Goal: Task Accomplishment & Management: Manage account settings

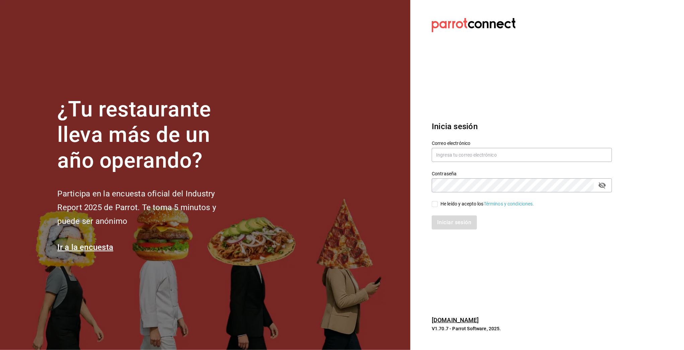
click at [443, 164] on div "Contraseña Contraseña" at bounding box center [517, 177] width 188 height 29
click at [443, 154] on input "text" at bounding box center [521, 155] width 180 height 14
type input "M"
type input "multiuser@pickup.com"
click at [434, 204] on input "He leído y acepto los Términos y condiciones." at bounding box center [434, 204] width 6 height 6
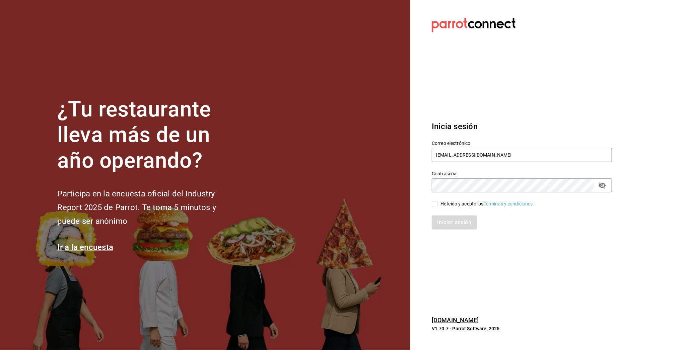
checkbox input "true"
click at [445, 223] on button "Iniciar sesión" at bounding box center [454, 223] width 46 height 14
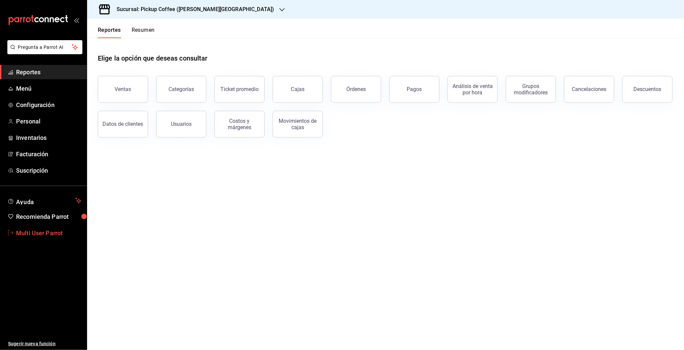
click at [51, 231] on span "Multi User Parrot" at bounding box center [48, 233] width 65 height 9
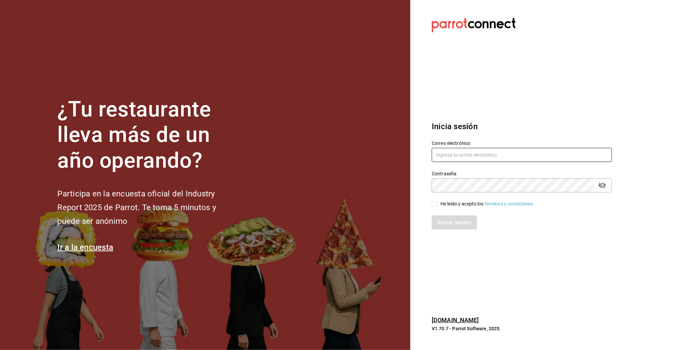
click at [470, 155] on input "text" at bounding box center [521, 155] width 180 height 14
click at [518, 156] on input "multisuer" at bounding box center [521, 155] width 180 height 14
click at [555, 148] on div "multiuser" at bounding box center [521, 155] width 180 height 14
type input "multiuser@habanerito.com"
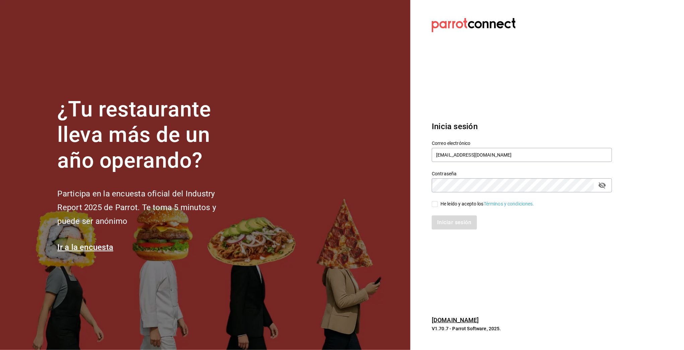
click at [456, 207] on div "He leído y acepto los Términos y condiciones." at bounding box center [487, 204] width 94 height 7
click at [437, 207] on input "He leído y acepto los Términos y condiciones." at bounding box center [434, 204] width 6 height 6
checkbox input "true"
click at [454, 234] on div "Inicia sesión Correo electrónico multiuser@habanerito.com Contraseña Contraseña…" at bounding box center [521, 175] width 180 height 126
click at [454, 225] on button "Iniciar sesión" at bounding box center [454, 223] width 46 height 14
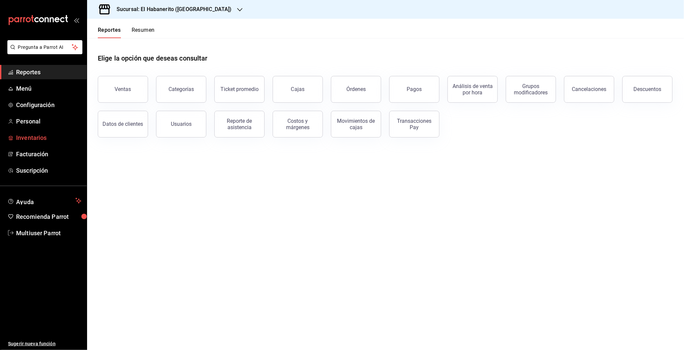
click at [26, 132] on link "Inventarios" at bounding box center [43, 138] width 87 height 14
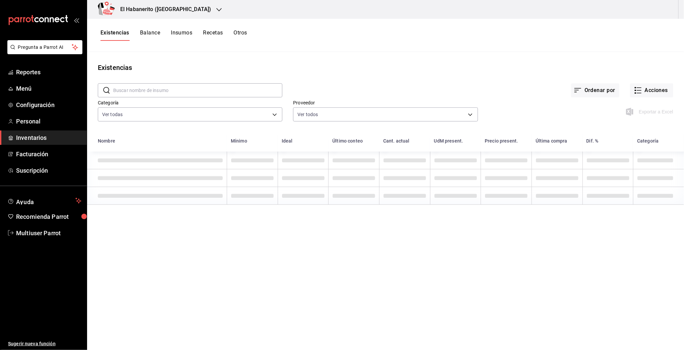
click at [182, 34] on button "Insumos" at bounding box center [181, 34] width 21 height 11
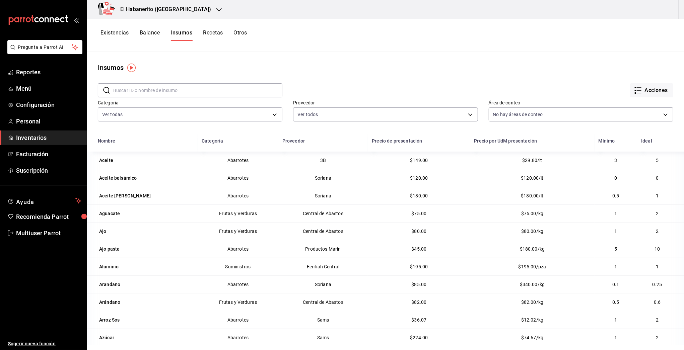
click at [179, 17] on div "El Habanerito (Coyoacán)" at bounding box center [158, 9] width 132 height 19
click at [135, 43] on span "El Habanerito ([GEOGRAPHIC_DATA])" at bounding box center [131, 44] width 79 height 7
click at [41, 234] on span "Multiuser Parrot" at bounding box center [48, 233] width 65 height 9
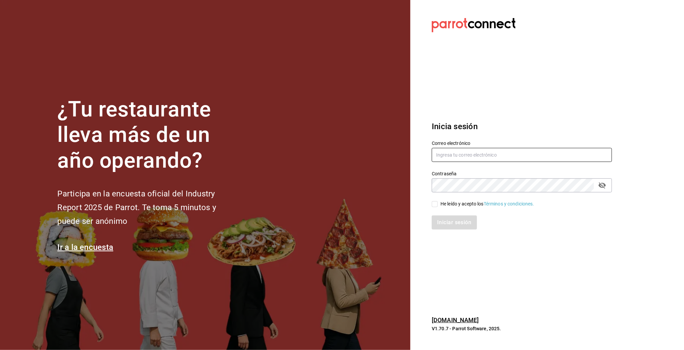
click at [488, 153] on input "text" at bounding box center [521, 155] width 180 height 14
paste input "[EMAIL_ADDRESS][DOMAIN_NAME] Parr0tConnec7"
click at [507, 158] on input "[EMAIL_ADDRESS][DOMAIN_NAME] Parr0tConnec7" at bounding box center [521, 155] width 180 height 14
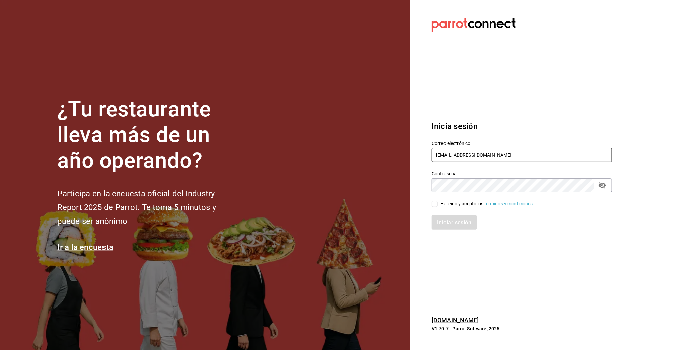
type input "[EMAIL_ADDRESS][DOMAIN_NAME]"
click at [451, 205] on div "He leído y acepto los Términos y condiciones." at bounding box center [487, 204] width 94 height 7
click at [437, 205] on input "He leído y acepto los Términos y condiciones." at bounding box center [434, 204] width 6 height 6
checkbox input "true"
click at [451, 222] on button "Iniciar sesión" at bounding box center [454, 223] width 46 height 14
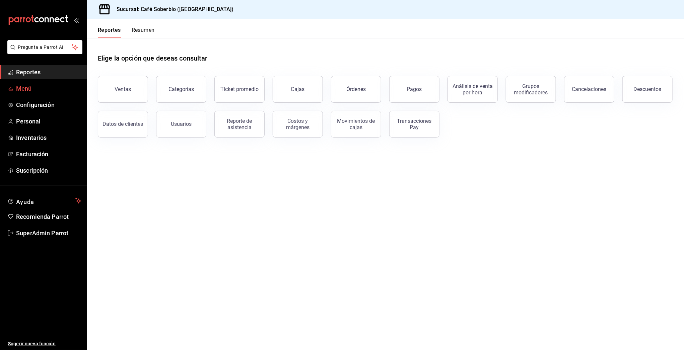
click at [30, 90] on span "Menú" at bounding box center [48, 88] width 65 height 9
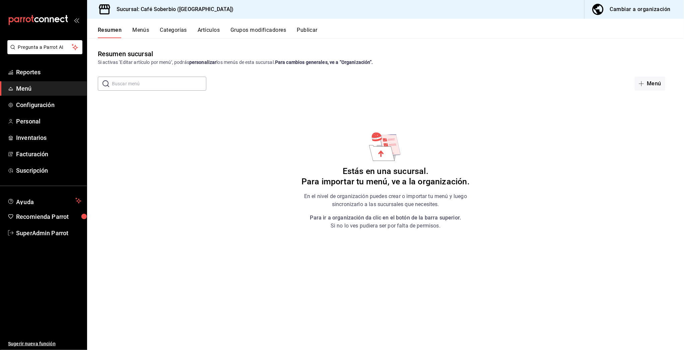
click at [630, 23] on div "Resumen Menús Categorías Artículos Grupos modificadores Publicar" at bounding box center [385, 28] width 596 height 19
click at [628, 17] on button "Cambiar a organización" at bounding box center [631, 9] width 94 height 19
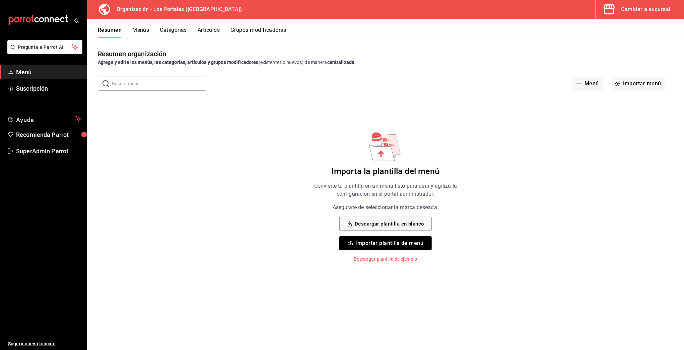
click at [147, 32] on button "Menús" at bounding box center [140, 32] width 17 height 11
click at [104, 30] on button "Resumen" at bounding box center [109, 32] width 23 height 11
click at [649, 12] on div "Cambiar a sucursal" at bounding box center [645, 9] width 49 height 9
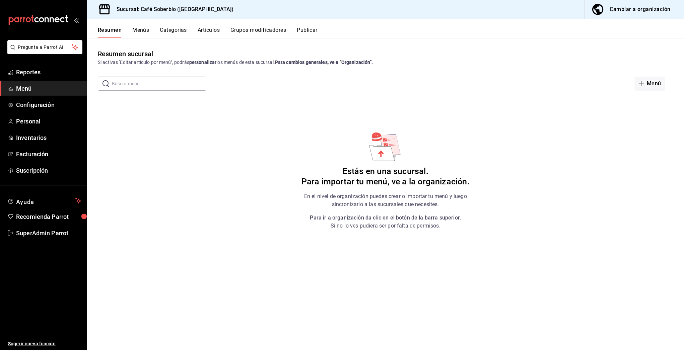
click at [143, 35] on button "Menús" at bounding box center [140, 32] width 17 height 11
click at [179, 33] on button "Categorías" at bounding box center [173, 32] width 27 height 11
click at [211, 34] on button "Artículos" at bounding box center [208, 32] width 22 height 11
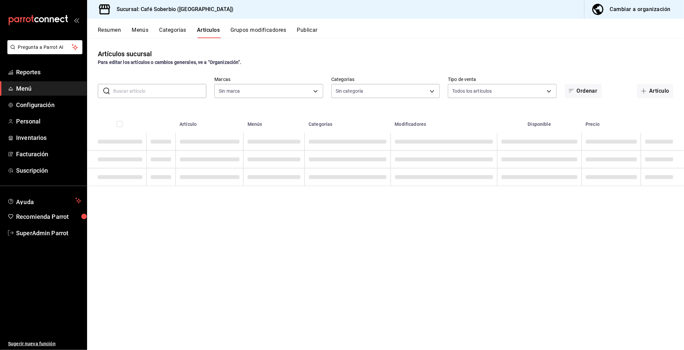
type input "7f15a698-3ed7-420c-b659-3c37ddb92f1c,57a3c601-18b3-4a8c-97ef-106bace78f7f,706db…"
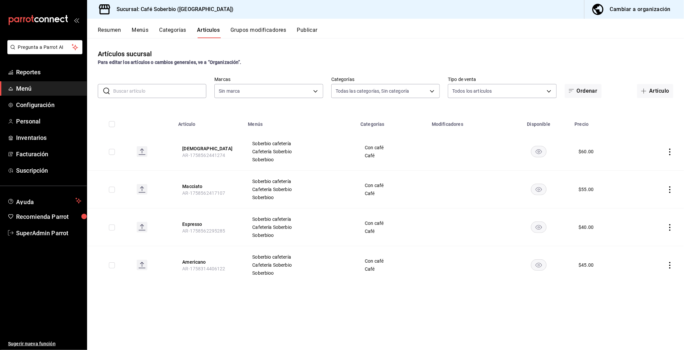
click at [239, 27] on button "Grupos modificadores" at bounding box center [258, 32] width 56 height 11
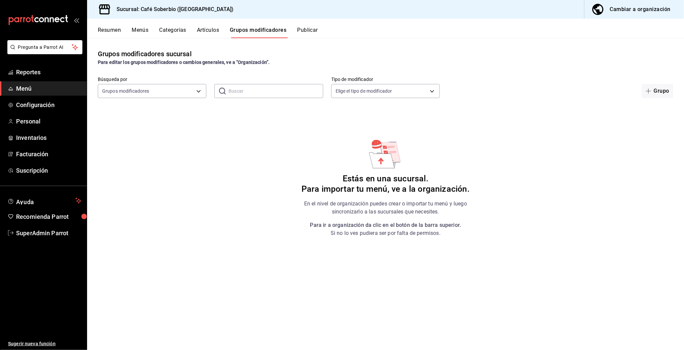
click at [210, 31] on button "Artículos" at bounding box center [208, 32] width 22 height 11
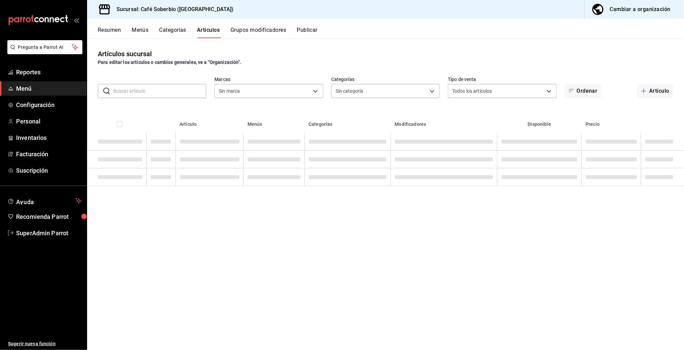
type input "7f15a698-3ed7-420c-b659-3c37ddb92f1c,57a3c601-18b3-4a8c-97ef-106bace78f7f,706db…"
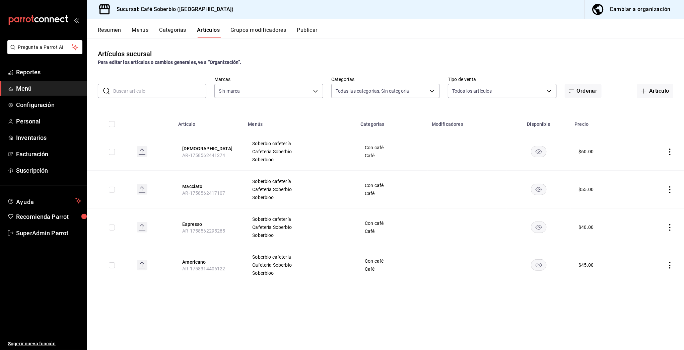
click at [165, 37] on button "Categorías" at bounding box center [172, 32] width 27 height 11
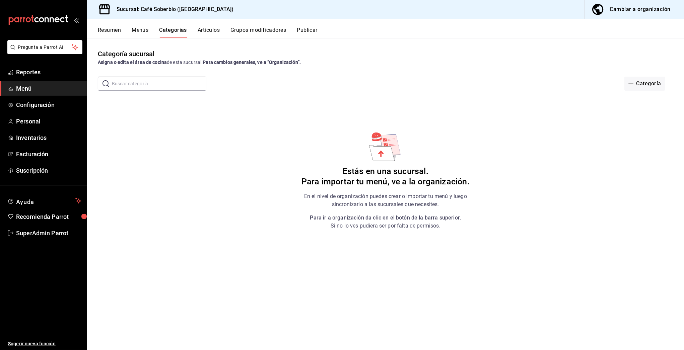
click at [170, 32] on button "Categorías" at bounding box center [173, 32] width 28 height 11
click at [214, 32] on button "Artículos" at bounding box center [208, 32] width 22 height 11
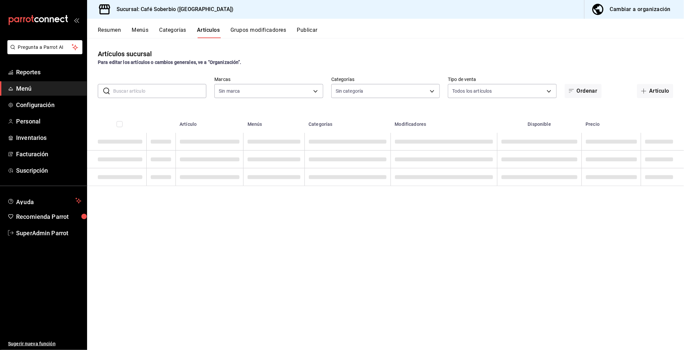
type input "7f15a698-3ed7-420c-b659-3c37ddb92f1c,57a3c601-18b3-4a8c-97ef-106bace78f7f,706db…"
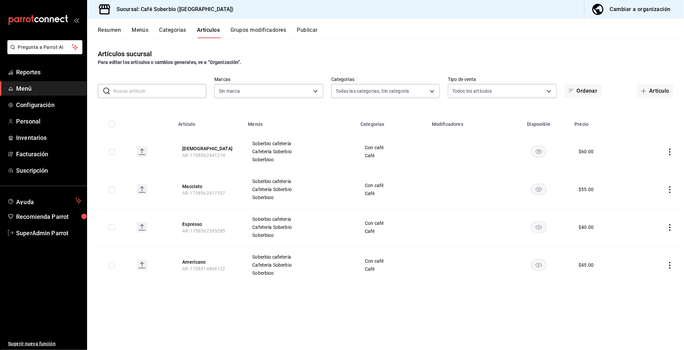
click at [258, 28] on button "Grupos modificadores" at bounding box center [258, 32] width 56 height 11
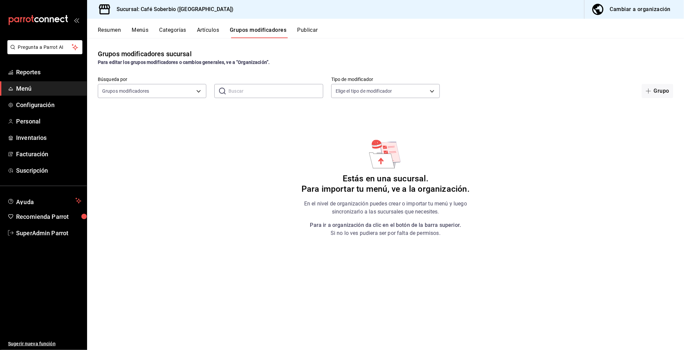
click at [198, 29] on button "Artículos" at bounding box center [208, 32] width 22 height 11
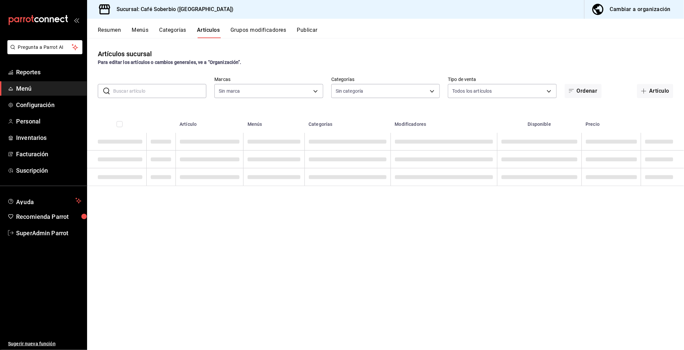
type input "7f15a698-3ed7-420c-b659-3c37ddb92f1c,57a3c601-18b3-4a8c-97ef-106bace78f7f,706db…"
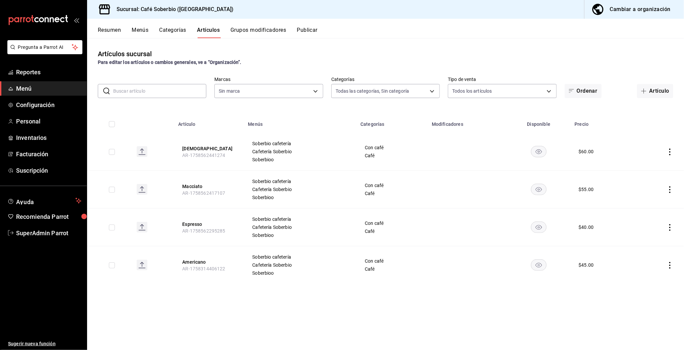
click at [610, 8] on button "Cambiar a organización" at bounding box center [631, 9] width 94 height 19
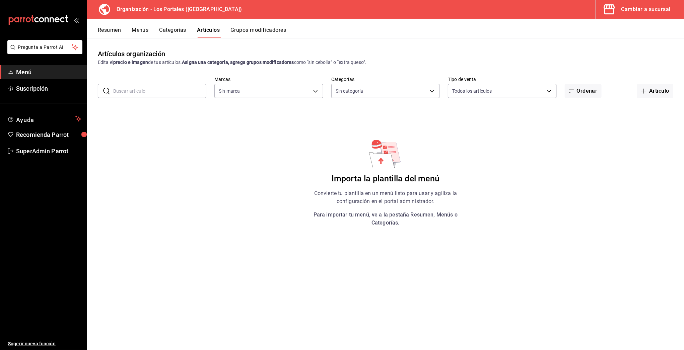
click at [176, 32] on button "Categorías" at bounding box center [172, 32] width 27 height 11
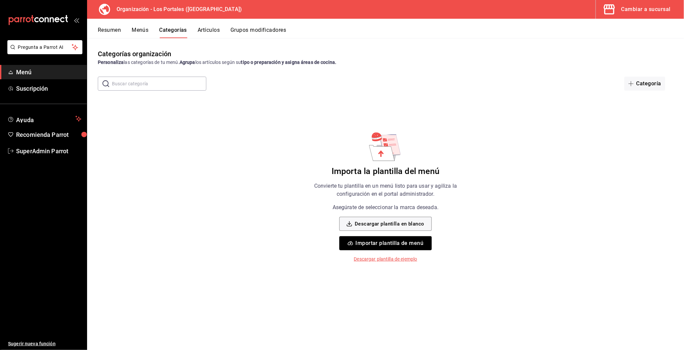
click at [104, 32] on button "Resumen" at bounding box center [109, 32] width 23 height 11
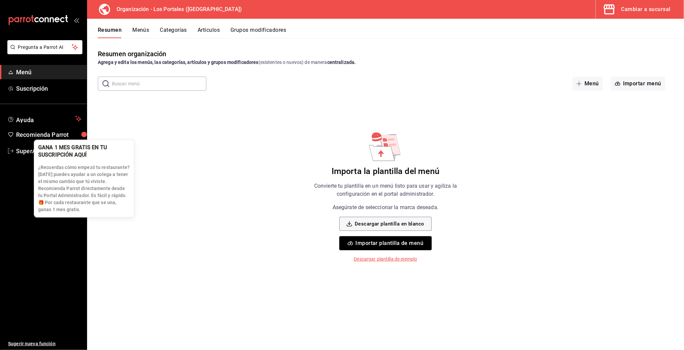
click at [59, 148] on div "GANA 1 MES GRATIS EN TU SUSCRIPCIÓN AQUÍ" at bounding box center [78, 151] width 81 height 15
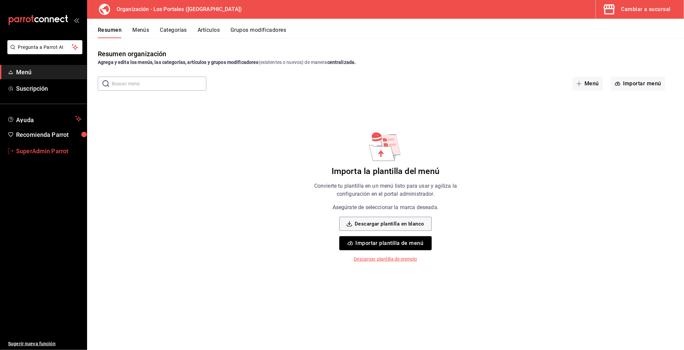
click at [31, 158] on link "SuperAdmin Parrot" at bounding box center [43, 151] width 87 height 14
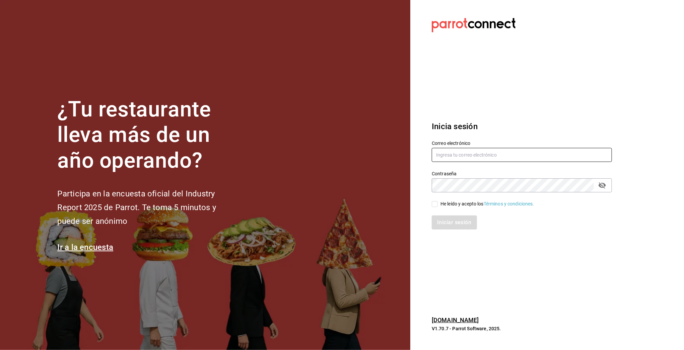
click at [443, 154] on input "text" at bounding box center [521, 155] width 180 height 14
paste input "[EMAIL_ADDRESS][DOMAIN_NAME] Parr0tConnec7"
click at [503, 153] on input "[EMAIL_ADDRESS][DOMAIN_NAME] Parr0tConnec7" at bounding box center [521, 155] width 180 height 14
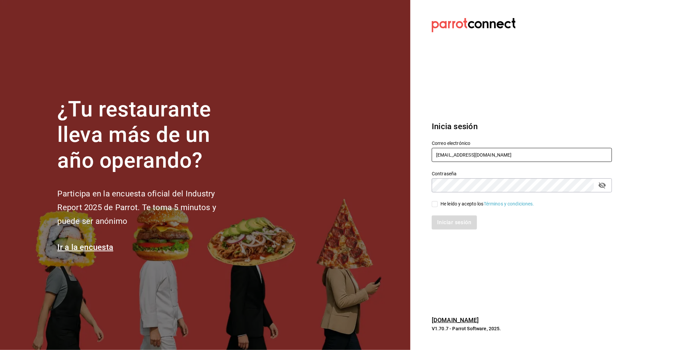
type input "[EMAIL_ADDRESS][DOMAIN_NAME]"
click at [447, 202] on div "He leído y acepto los Términos y condiciones." at bounding box center [487, 204] width 94 height 7
click at [437, 202] on input "He leído y acepto los Términos y condiciones." at bounding box center [434, 204] width 6 height 6
checkbox input "true"
click at [447, 226] on button "Iniciar sesión" at bounding box center [454, 223] width 46 height 14
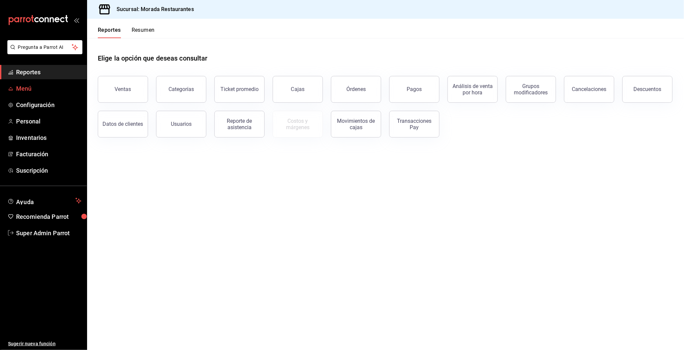
click at [23, 90] on span "Menú" at bounding box center [48, 88] width 65 height 9
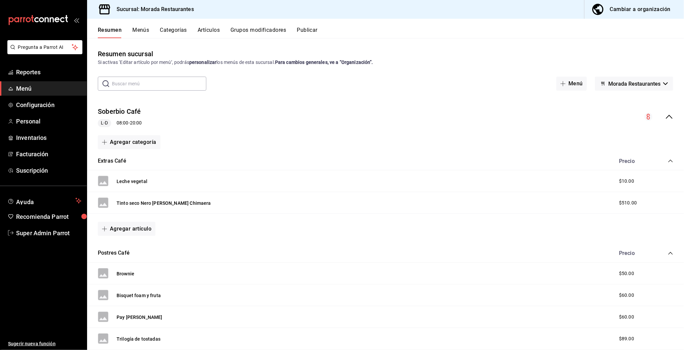
click at [665, 120] on icon "collapse-menu-row" at bounding box center [669, 117] width 8 height 8
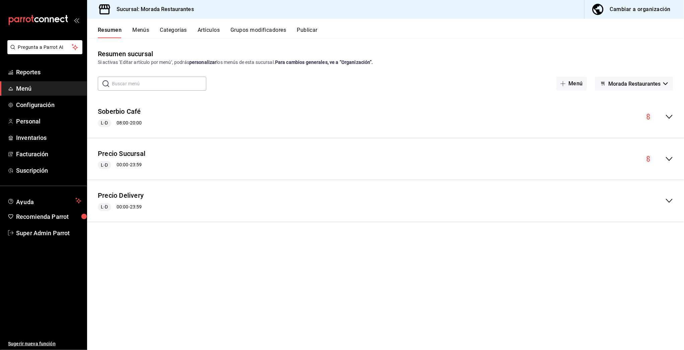
click at [144, 27] on button "Menús" at bounding box center [140, 32] width 17 height 11
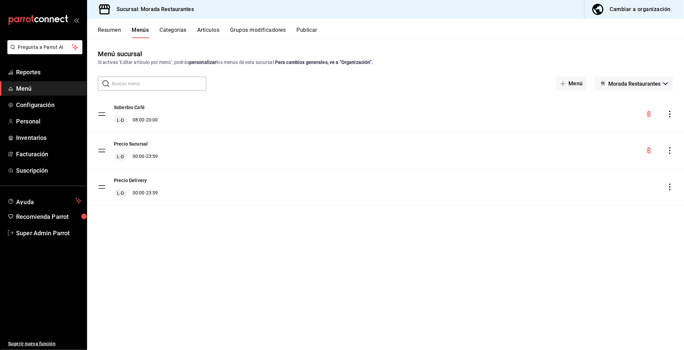
click at [668, 115] on icon "actions" at bounding box center [669, 114] width 7 height 7
click at [589, 159] on span "Previsualizar" at bounding box center [617, 157] width 82 height 7
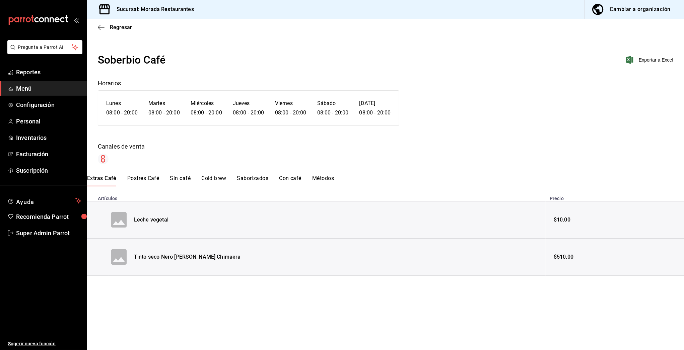
click at [142, 178] on button "Postres Café" at bounding box center [143, 180] width 32 height 11
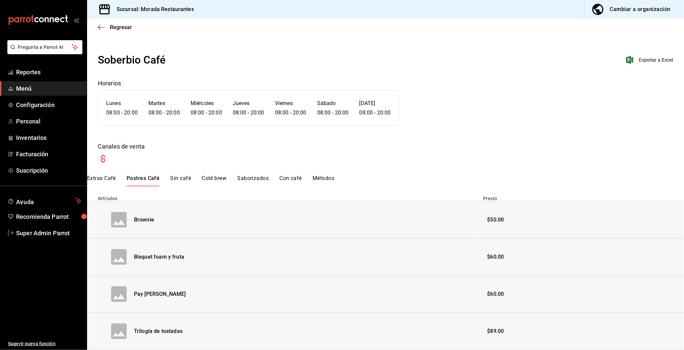
click at [185, 178] on button "Sin café" at bounding box center [180, 180] width 21 height 11
click at [214, 178] on button "Cold brew" at bounding box center [213, 180] width 25 height 11
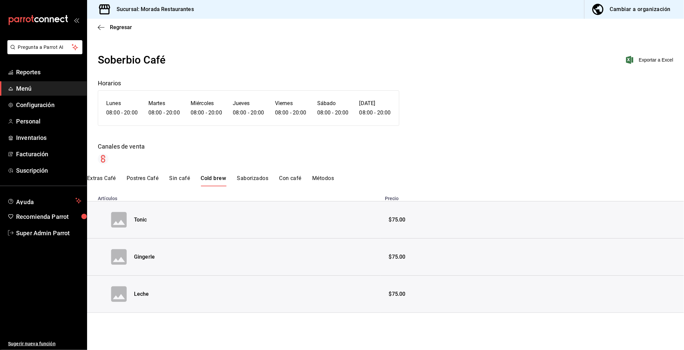
click at [246, 175] on button "Saborizados" at bounding box center [252, 180] width 31 height 11
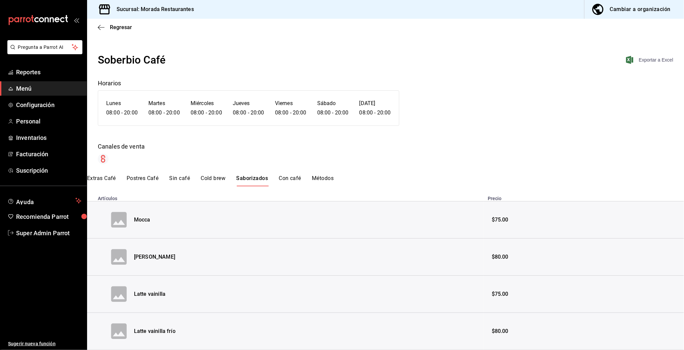
click at [631, 56] on span "Exportar a Excel" at bounding box center [650, 60] width 46 height 8
click at [37, 232] on span "Super Admin Parrot" at bounding box center [48, 233] width 65 height 9
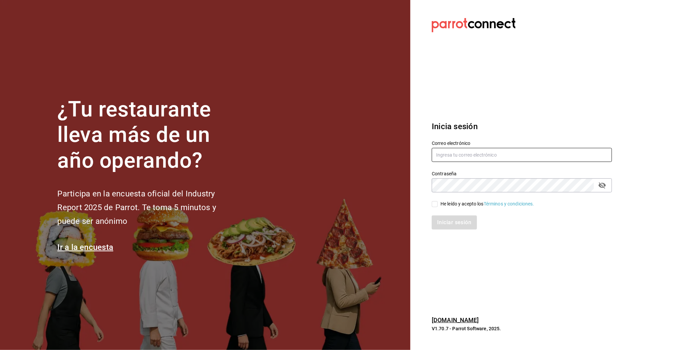
click at [461, 153] on input "text" at bounding box center [521, 155] width 180 height 14
click at [447, 158] on input "text" at bounding box center [521, 155] width 180 height 14
click at [440, 158] on input "text" at bounding box center [521, 155] width 180 height 14
click at [442, 149] on input "sober" at bounding box center [521, 155] width 180 height 14
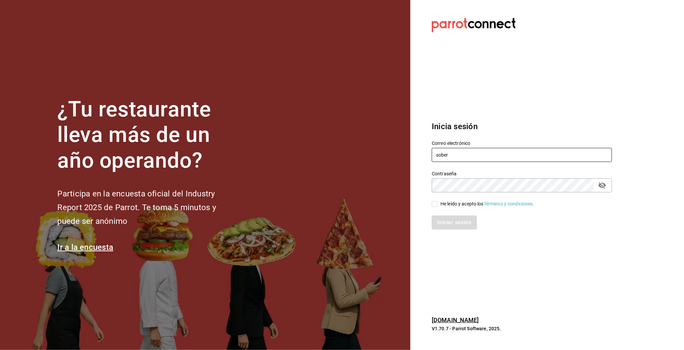
click at [442, 149] on input "sober" at bounding box center [521, 155] width 180 height 14
paste input "[EMAIL_ADDRESS][DOMAIN_NAME] Parr0tConnec7"
click at [490, 154] on input "[EMAIL_ADDRESS][DOMAIN_NAME] Parr0tConnec7" at bounding box center [521, 155] width 180 height 14
type input "[EMAIL_ADDRESS][DOMAIN_NAME]"
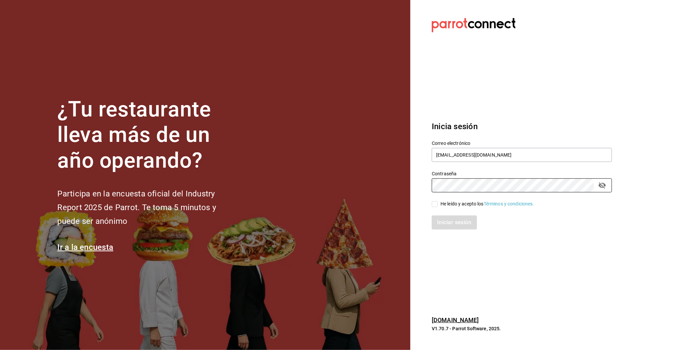
click at [450, 207] on div "He leído y acepto los Términos y condiciones." at bounding box center [487, 204] width 94 height 7
click at [437, 207] on input "He leído y acepto los Términos y condiciones." at bounding box center [434, 204] width 6 height 6
checkbox input "true"
click at [448, 227] on button "Iniciar sesión" at bounding box center [454, 223] width 46 height 14
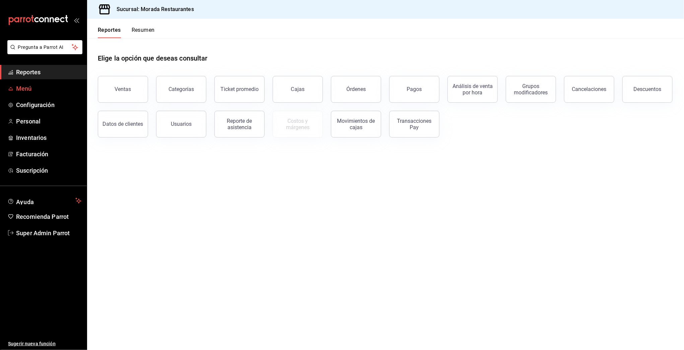
click at [48, 89] on span "Menú" at bounding box center [48, 88] width 65 height 9
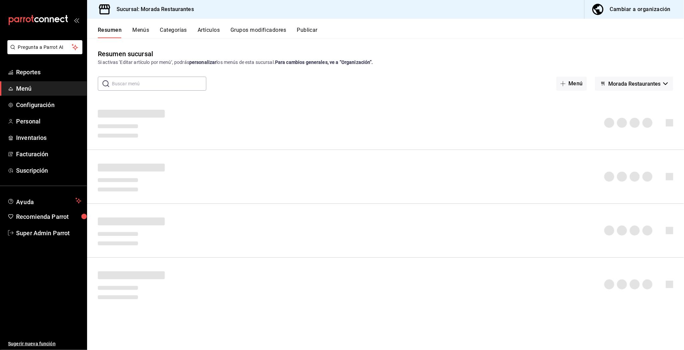
click at [645, 11] on div "Cambiar a organización" at bounding box center [640, 9] width 61 height 9
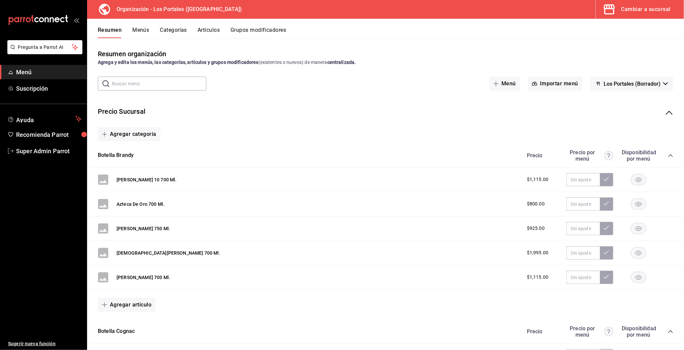
click at [665, 112] on icon "collapse-menu-row" at bounding box center [669, 113] width 8 height 8
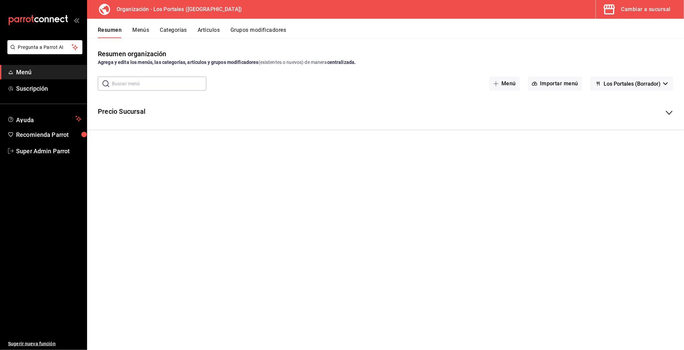
click at [667, 112] on icon "collapse-menu-row" at bounding box center [669, 113] width 8 height 8
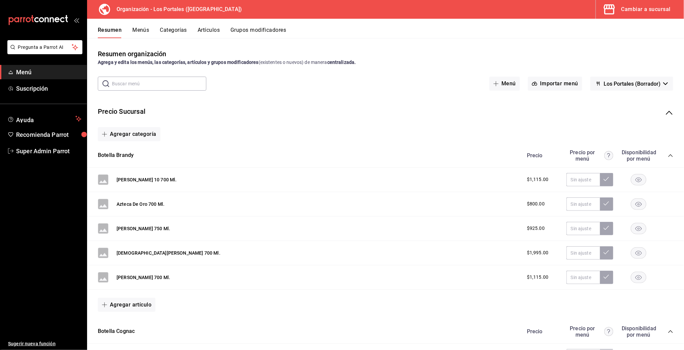
click at [659, 153] on div "Precio Precio por menú Disponibilidad por menú" at bounding box center [596, 155] width 153 height 13
click at [660, 154] on div "Precio Precio por menú Disponibilidad por menú" at bounding box center [596, 155] width 153 height 13
click at [668, 154] on icon "collapse-category-row" at bounding box center [670, 155] width 4 height 3
click at [668, 179] on icon "collapse-category-row" at bounding box center [670, 179] width 4 height 3
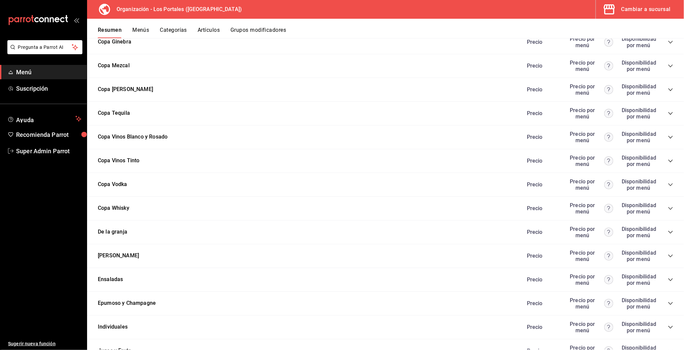
scroll to position [520, 0]
